Goal: Navigation & Orientation: Find specific page/section

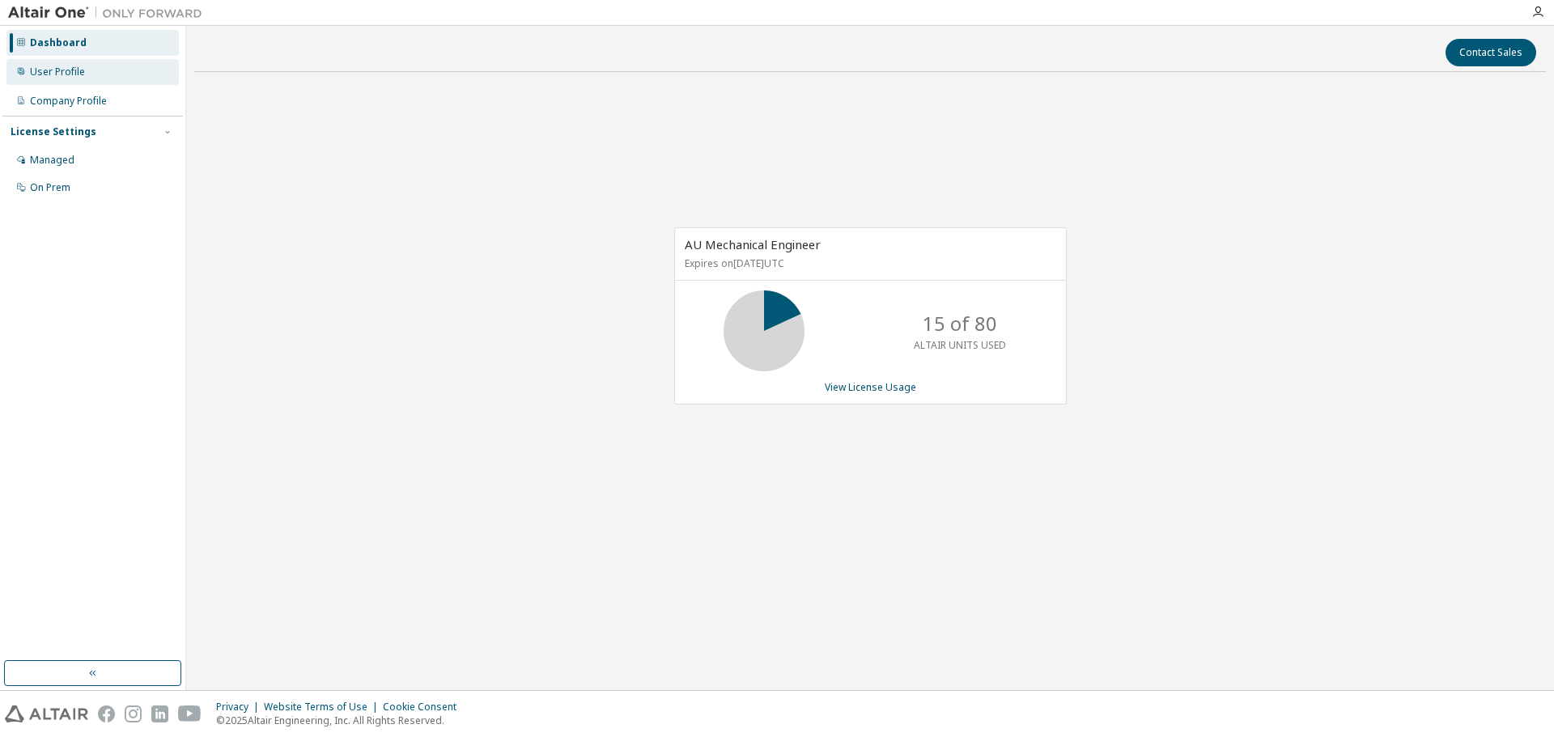
click at [71, 78] on div "User Profile" at bounding box center [57, 72] width 55 height 13
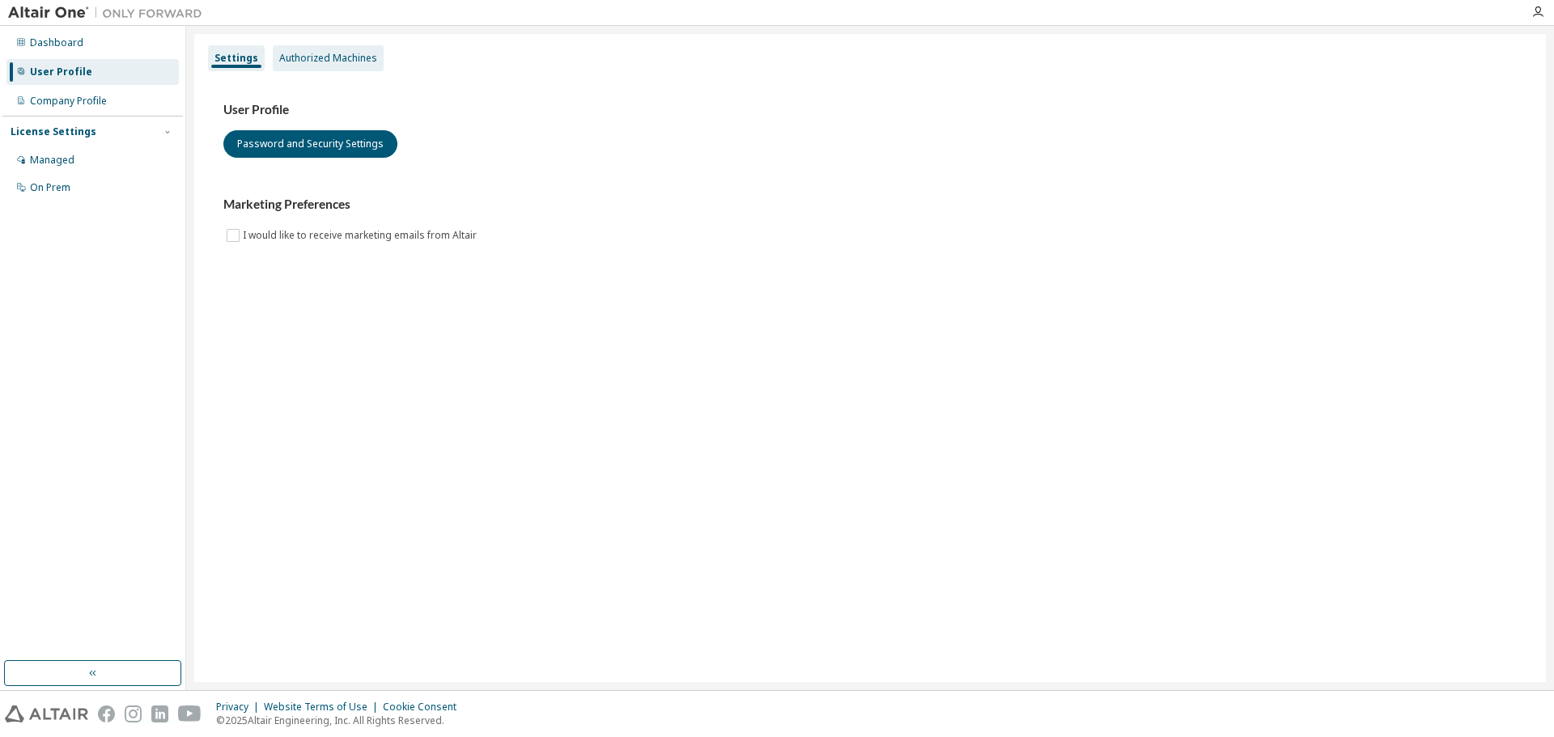
click at [293, 49] on div "Authorized Machines" at bounding box center [328, 58] width 111 height 26
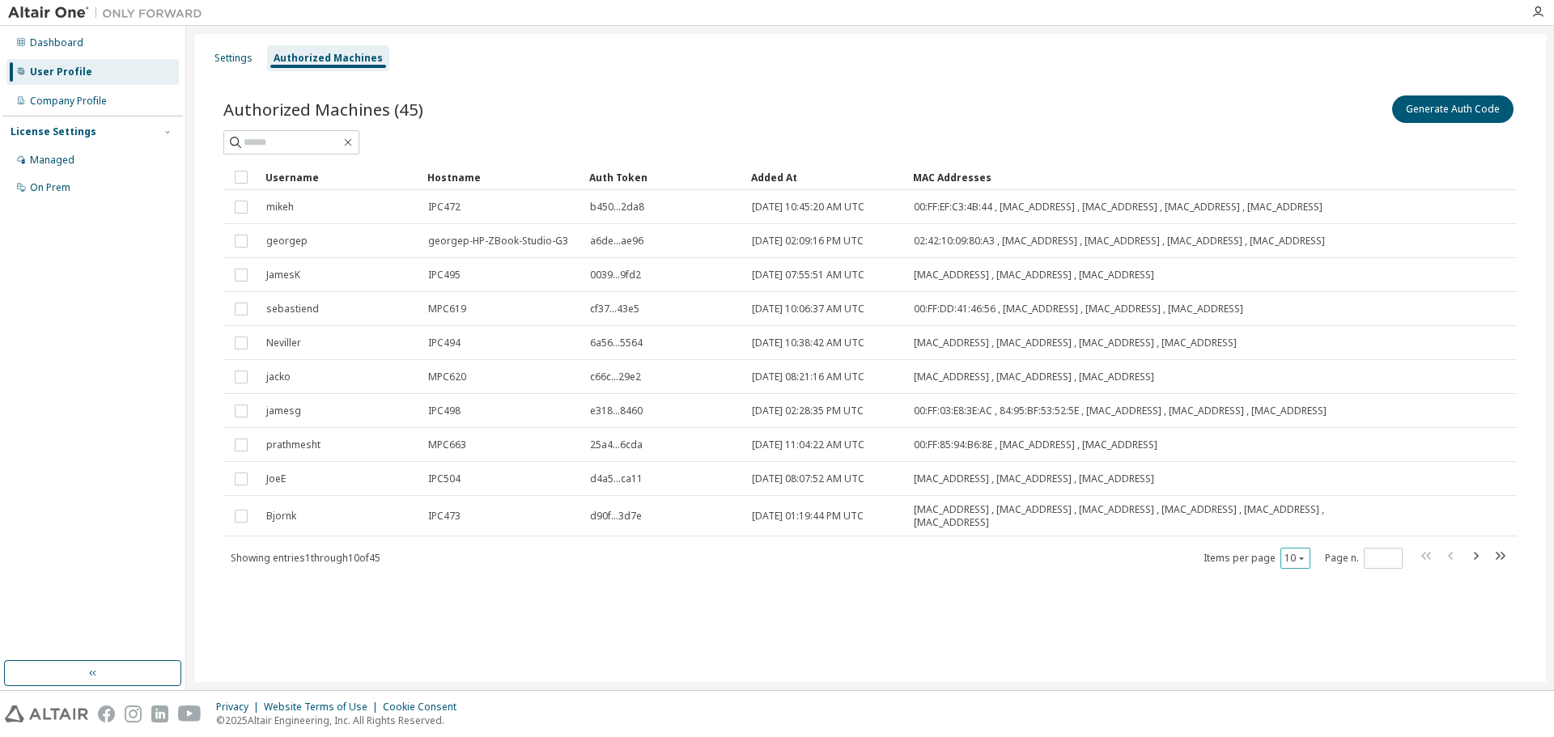
click at [1305, 563] on icon "button" at bounding box center [1301, 558] width 10 height 10
click at [1304, 645] on div "30" at bounding box center [1344, 638] width 129 height 19
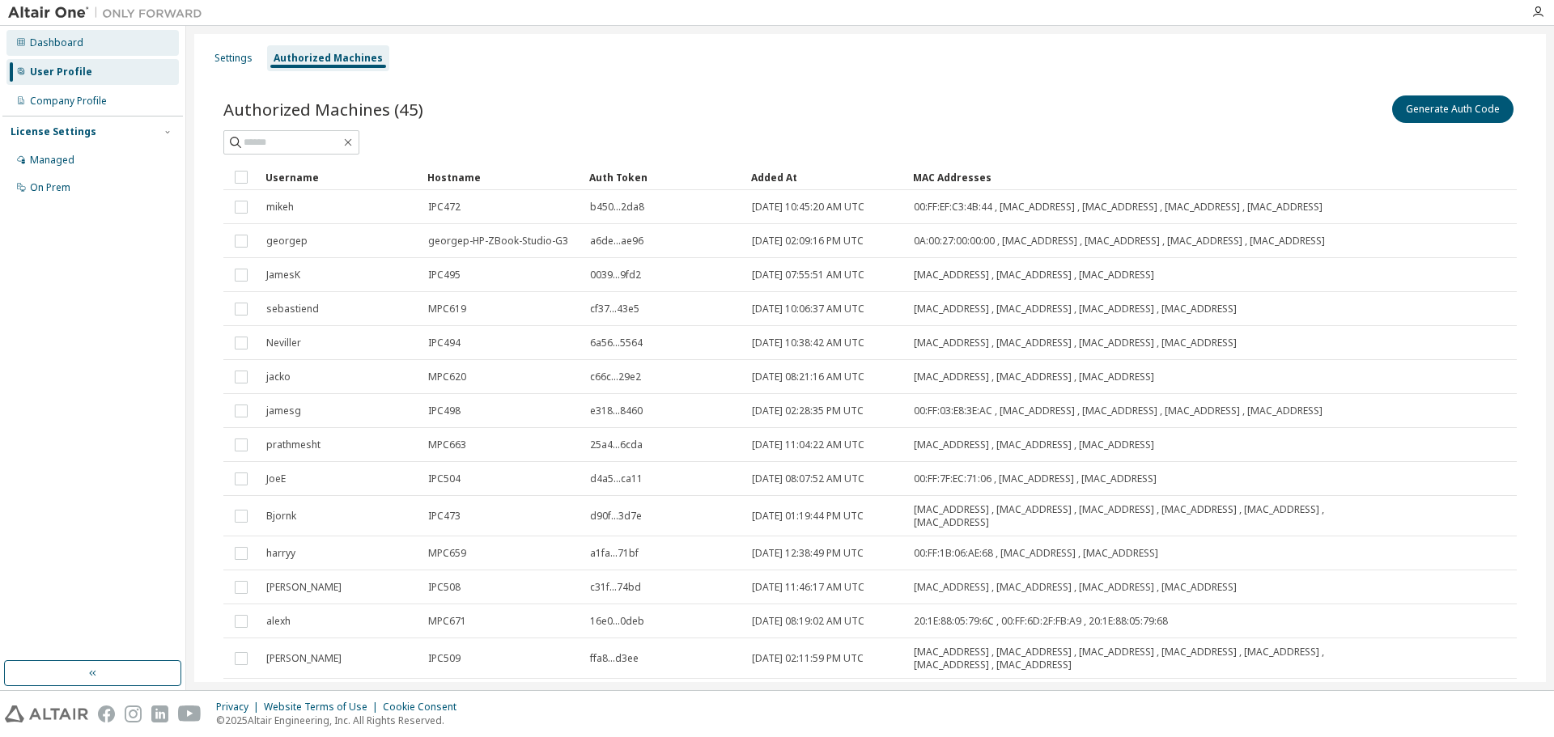
click at [67, 51] on div "Dashboard" at bounding box center [92, 43] width 172 height 26
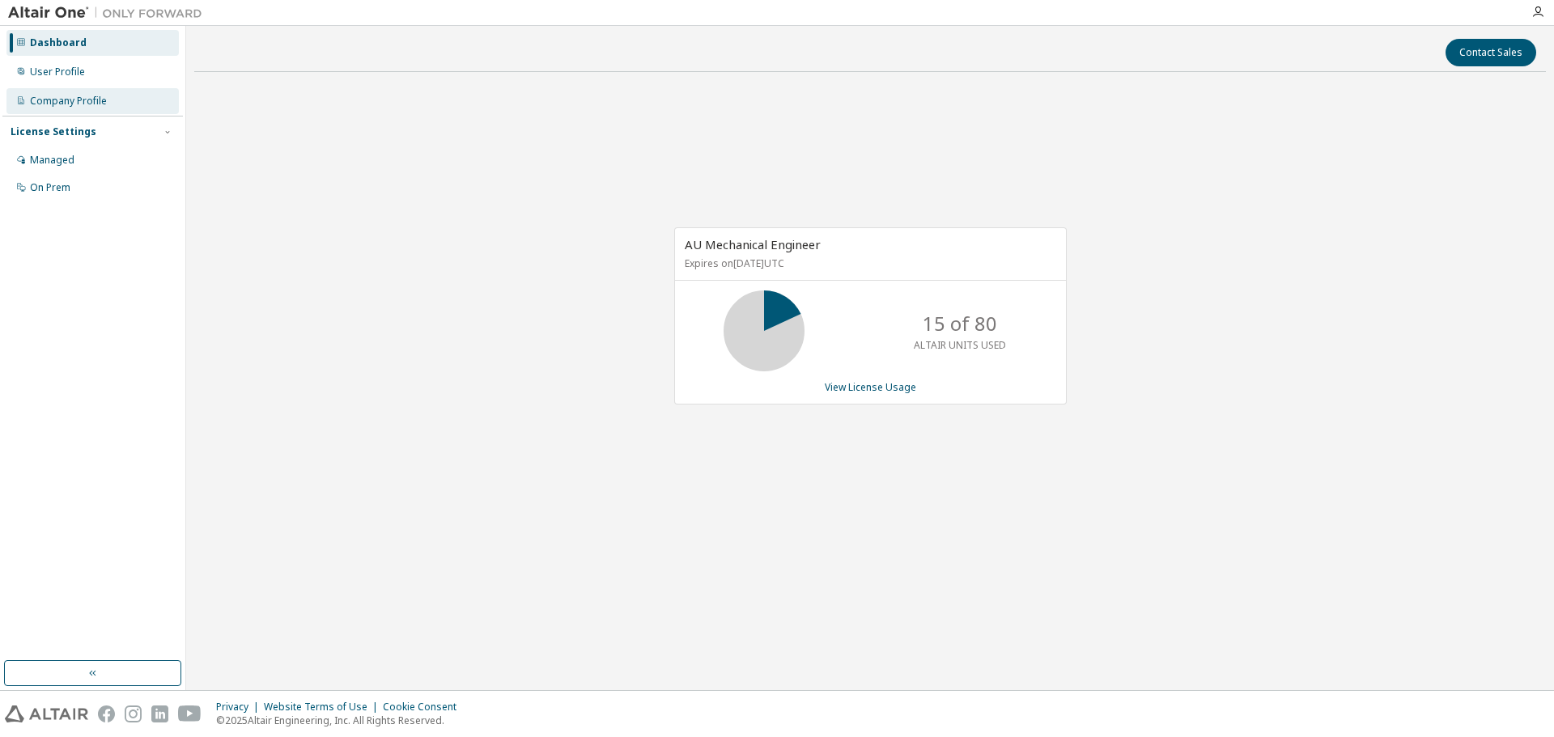
click at [121, 88] on div "Company Profile" at bounding box center [92, 101] width 172 height 26
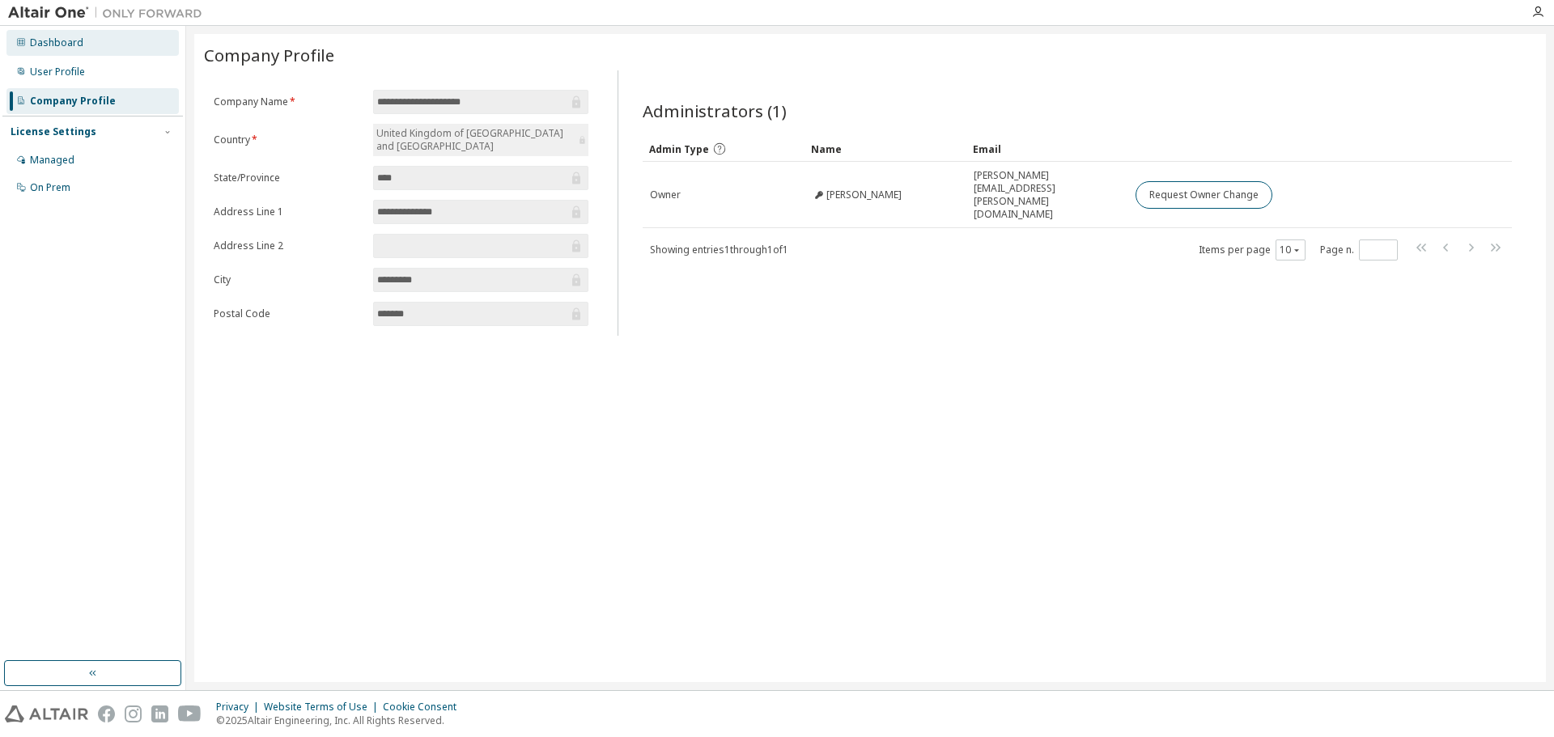
click at [98, 53] on div "Dashboard" at bounding box center [92, 43] width 172 height 26
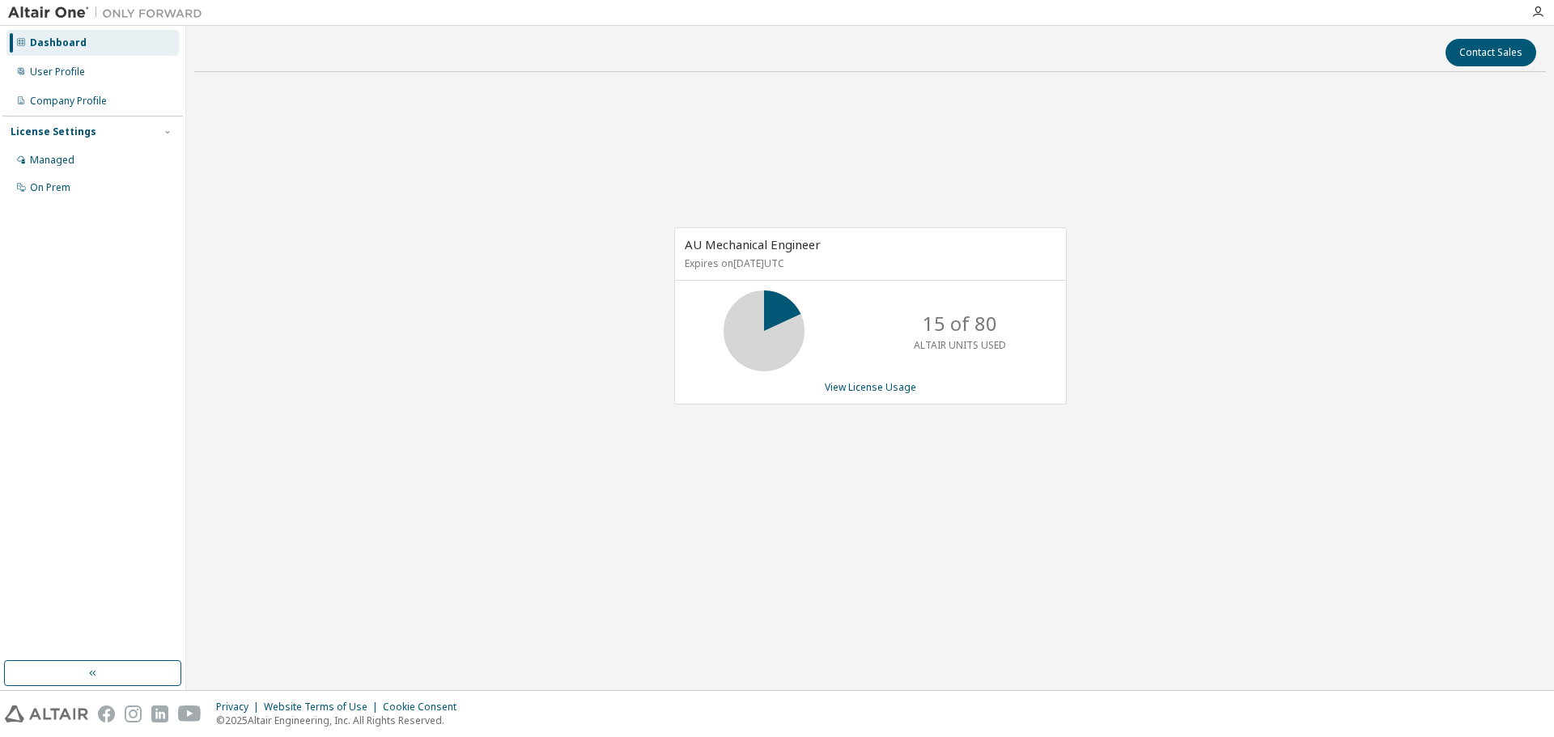
click at [74, 12] on img at bounding box center [109, 13] width 202 height 16
click at [139, 14] on img at bounding box center [109, 13] width 202 height 16
